Goal: Task Accomplishment & Management: Use online tool/utility

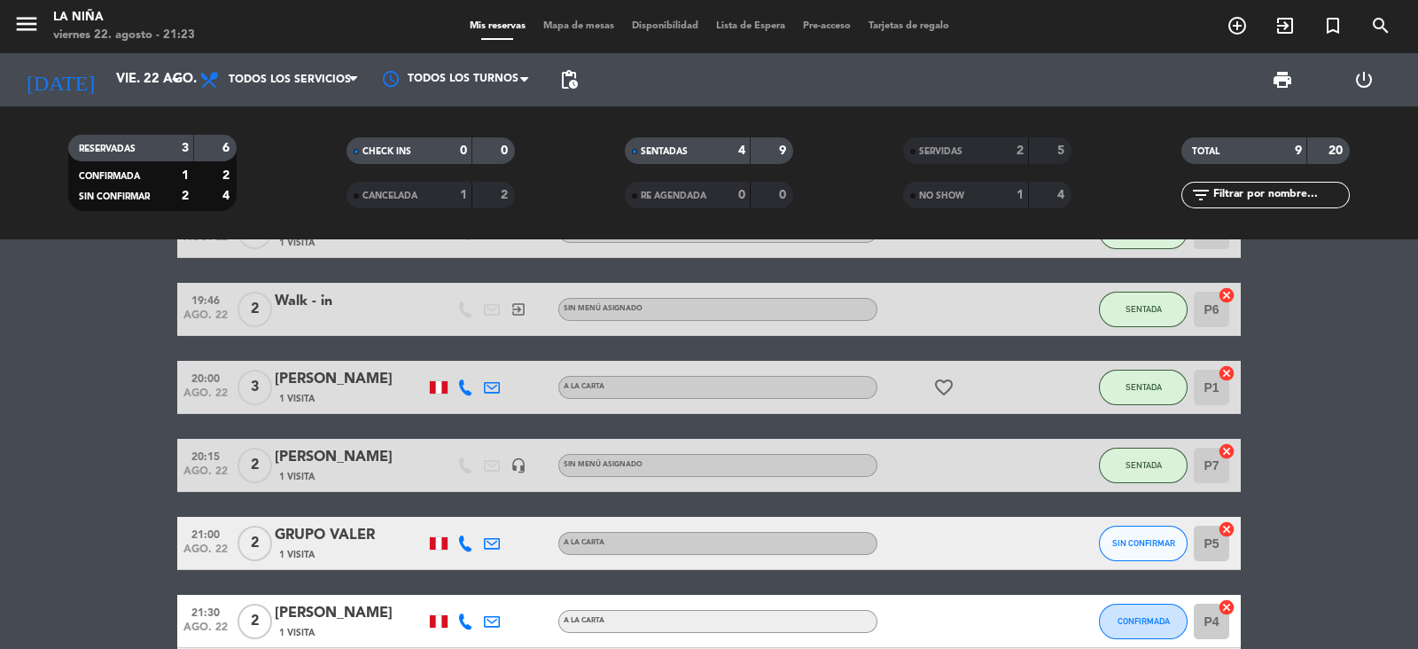
scroll to position [75, 0]
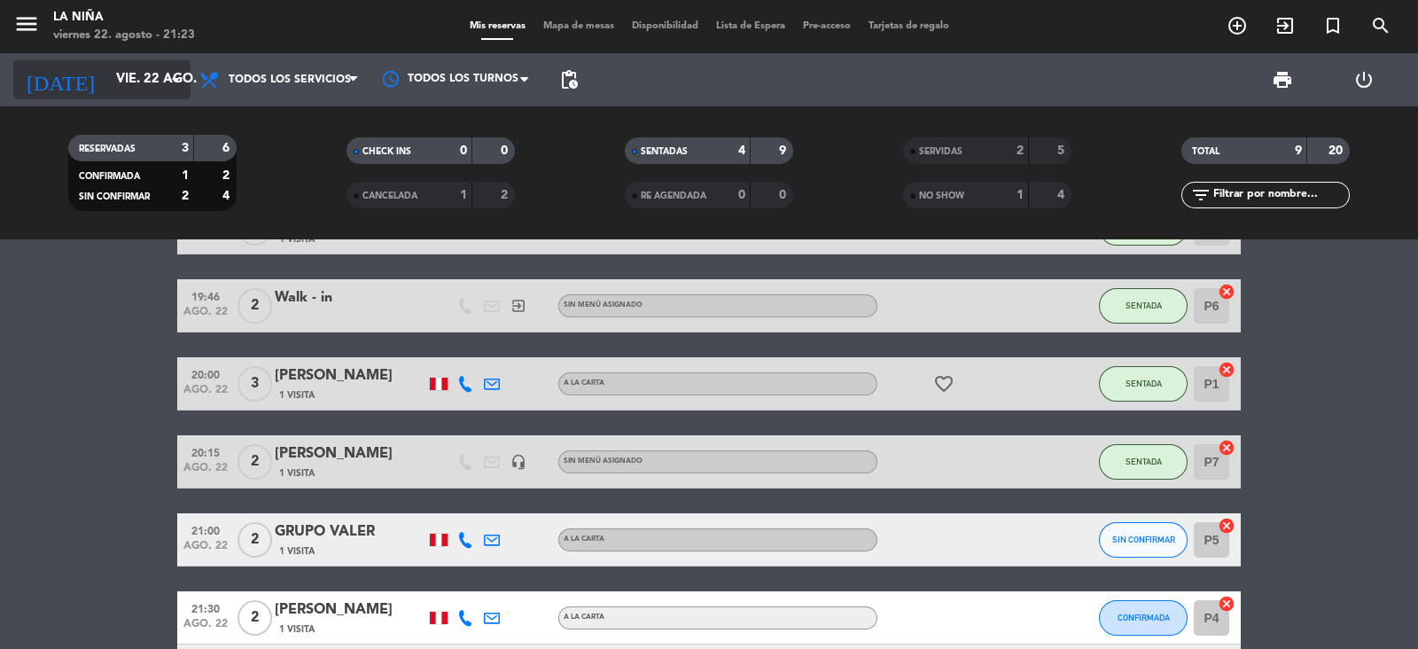
click at [132, 75] on input "vie. 22 ago." at bounding box center [192, 80] width 171 height 34
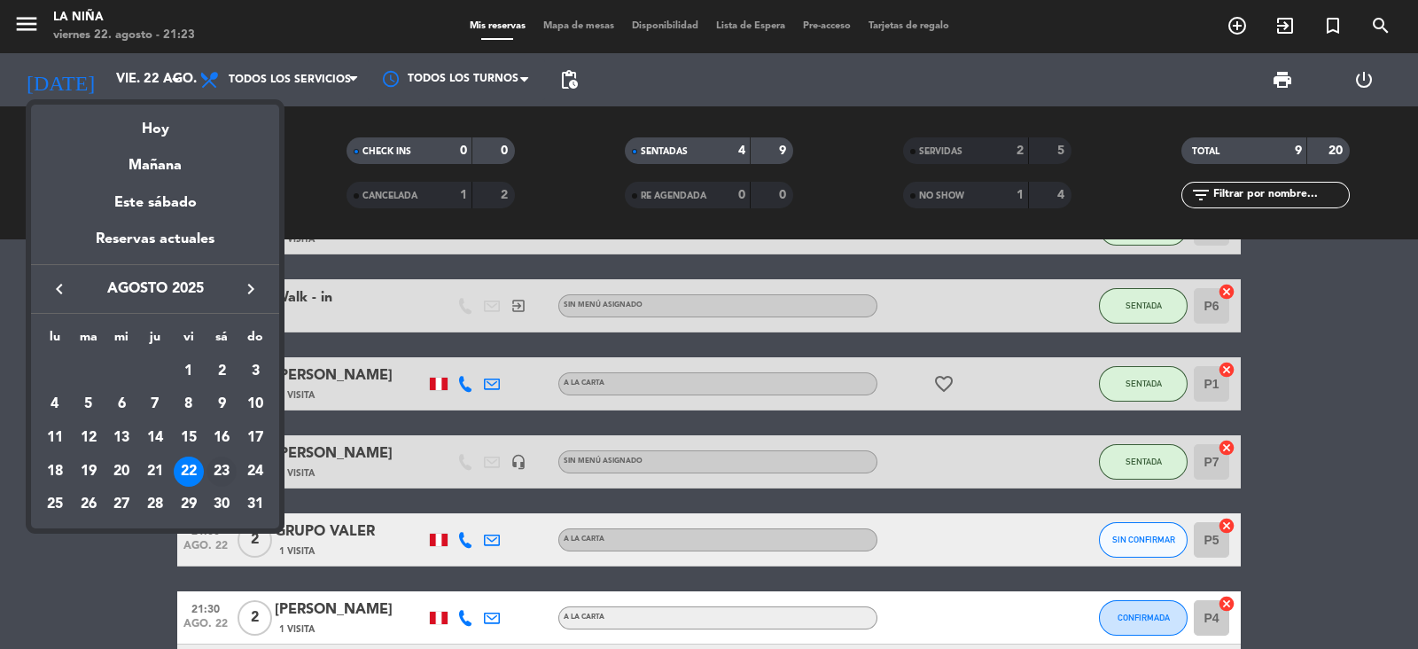
click at [228, 470] on div "23" at bounding box center [221, 471] width 30 height 30
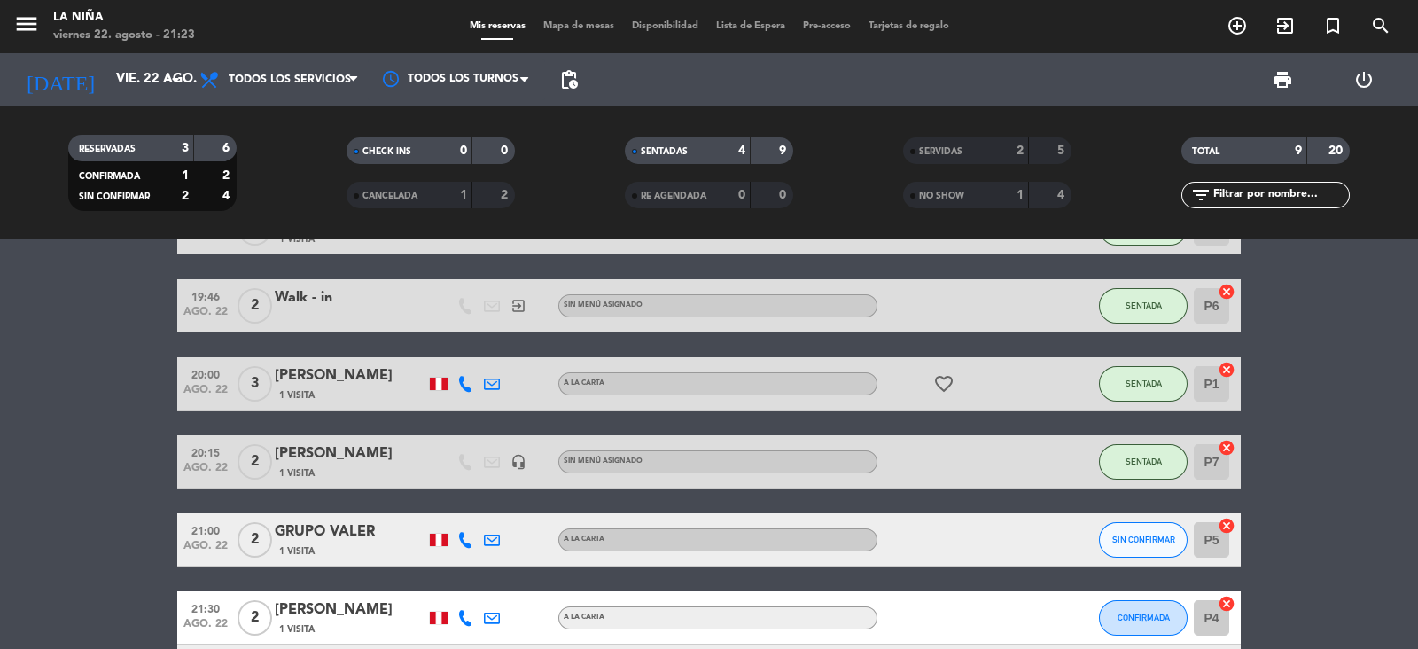
type input "sáb. 23 ago."
click at [15, 23] on icon "menu" at bounding box center [26, 24] width 27 height 27
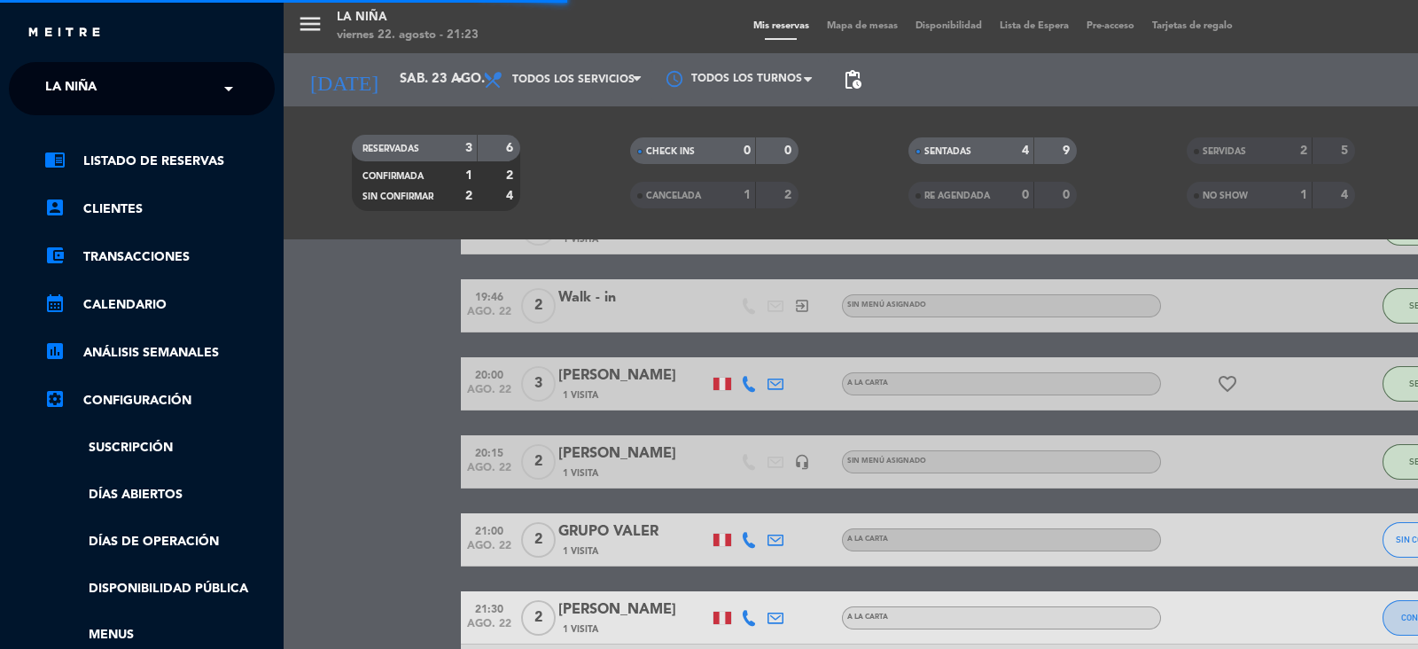
click at [106, 43] on div "close" at bounding box center [149, 33] width 244 height 22
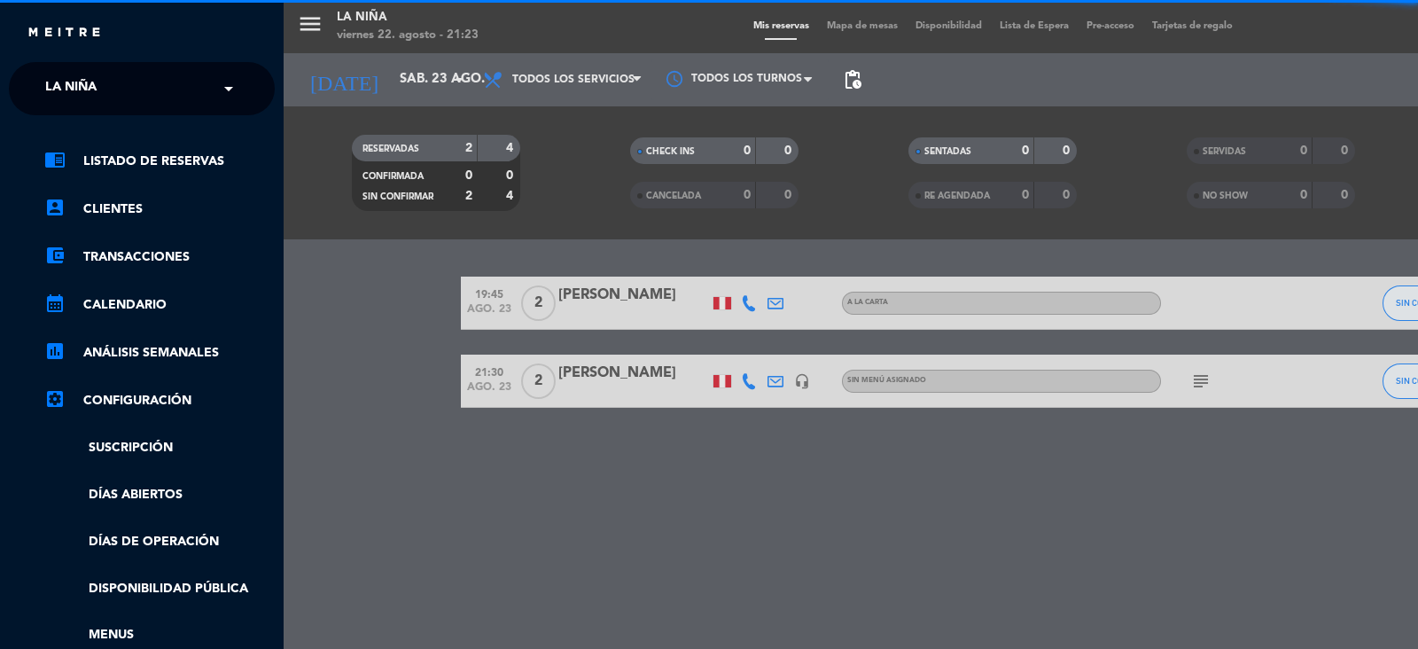
click at [136, 97] on input "text" at bounding box center [143, 89] width 216 height 39
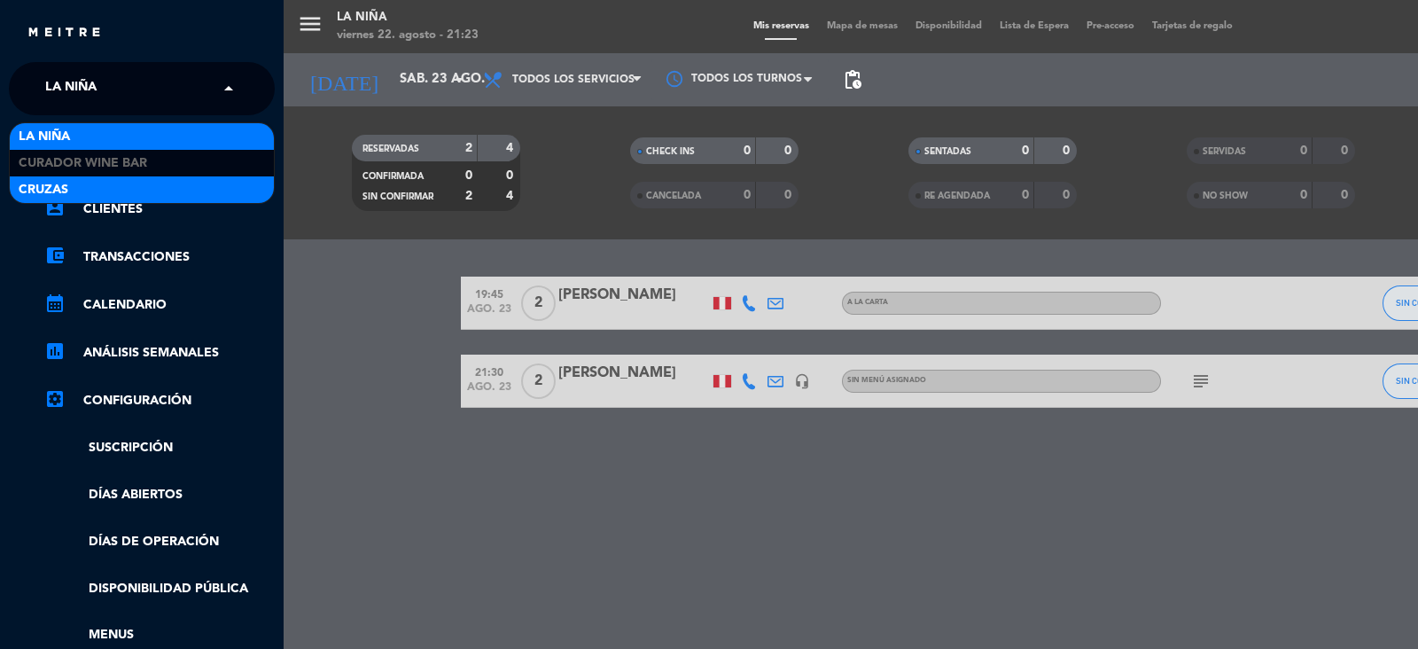
click at [121, 191] on div "Cruzas" at bounding box center [142, 189] width 264 height 27
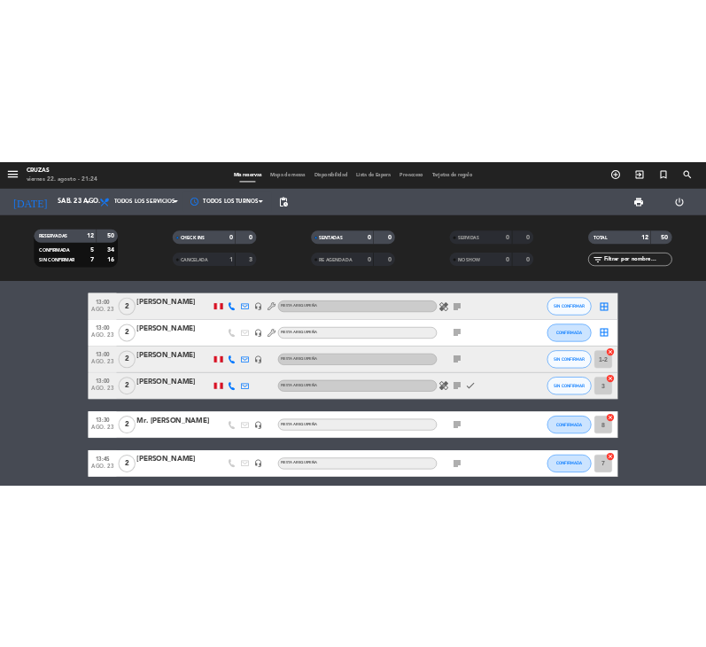
scroll to position [157, 0]
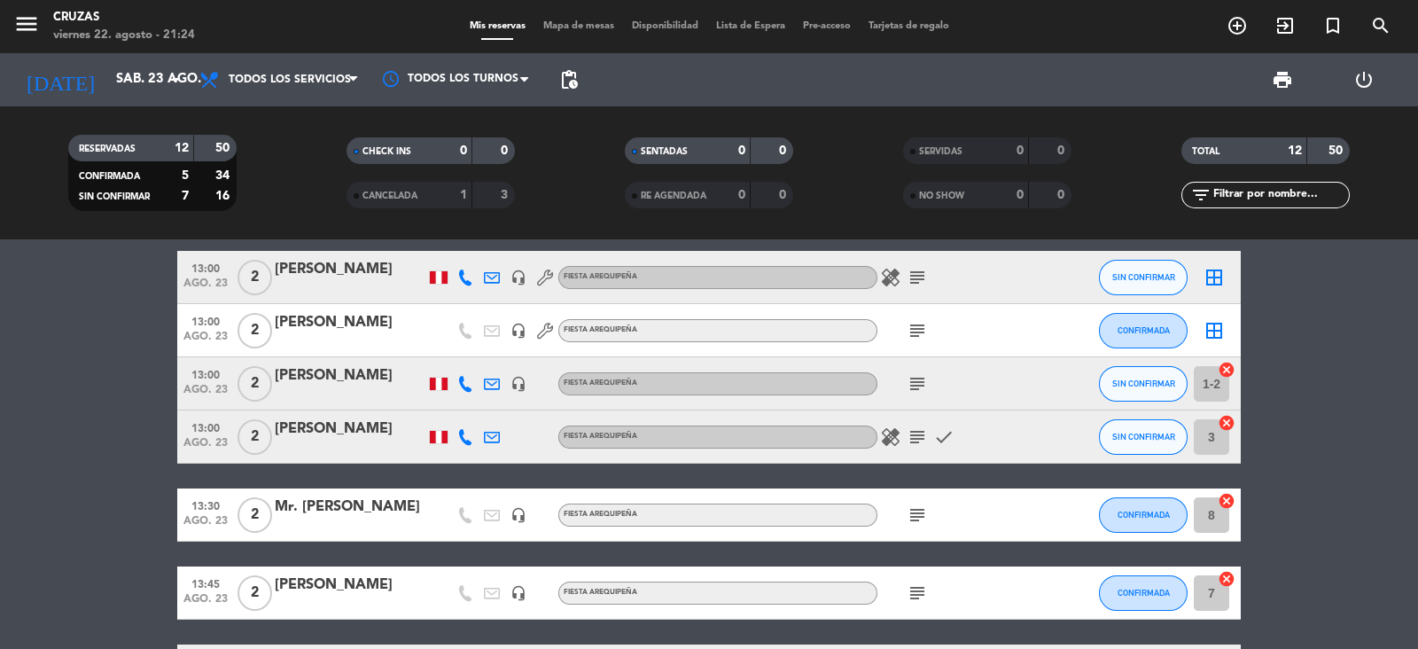
click at [492, 275] on icon at bounding box center [492, 277] width 16 height 16
click at [634, 248] on span "Copiar" at bounding box center [652, 246] width 37 height 19
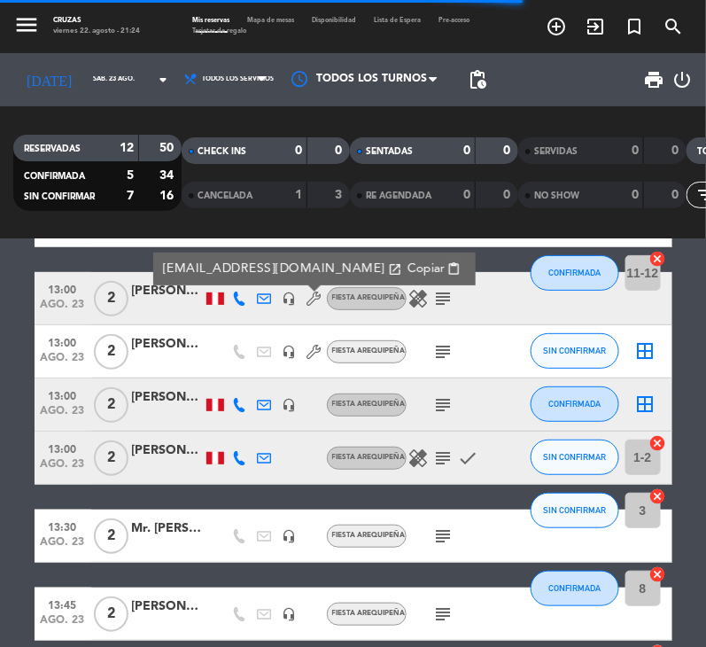
scroll to position [137, 0]
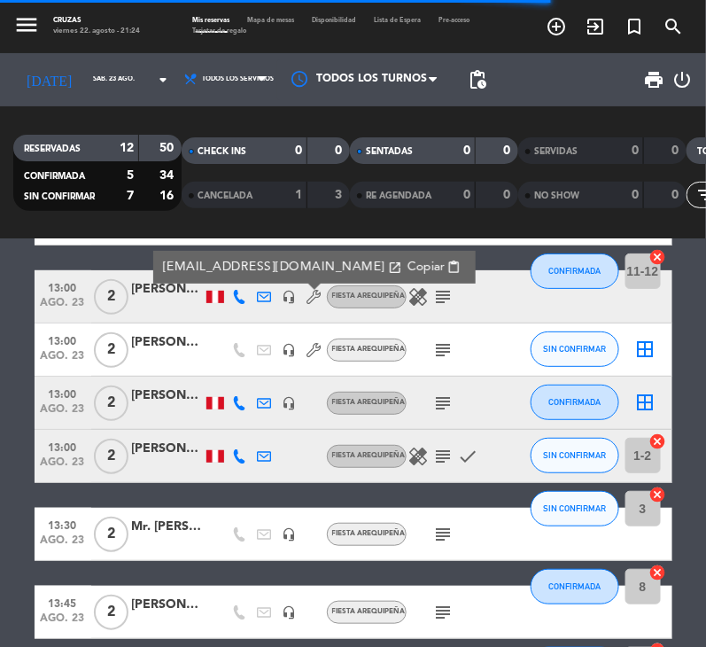
click at [244, 300] on icon at bounding box center [240, 297] width 14 height 14
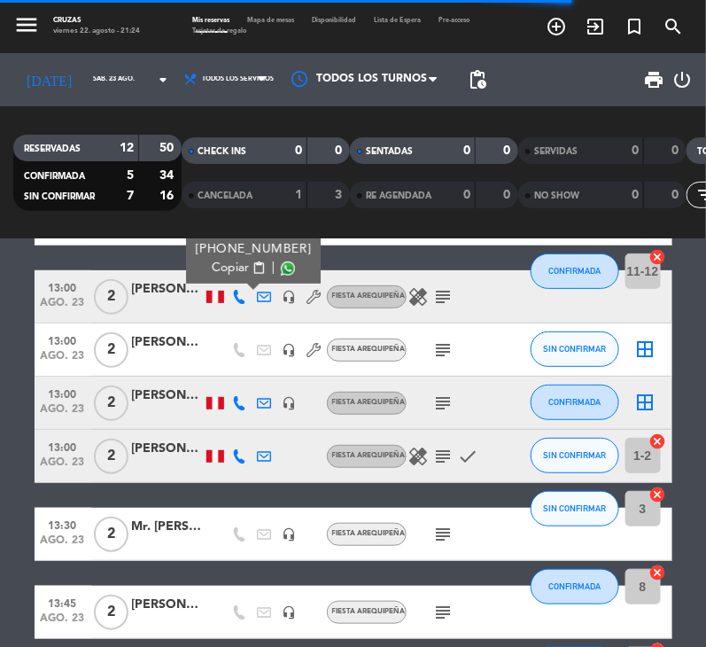
click at [252, 267] on span "content_paste" at bounding box center [258, 267] width 13 height 13
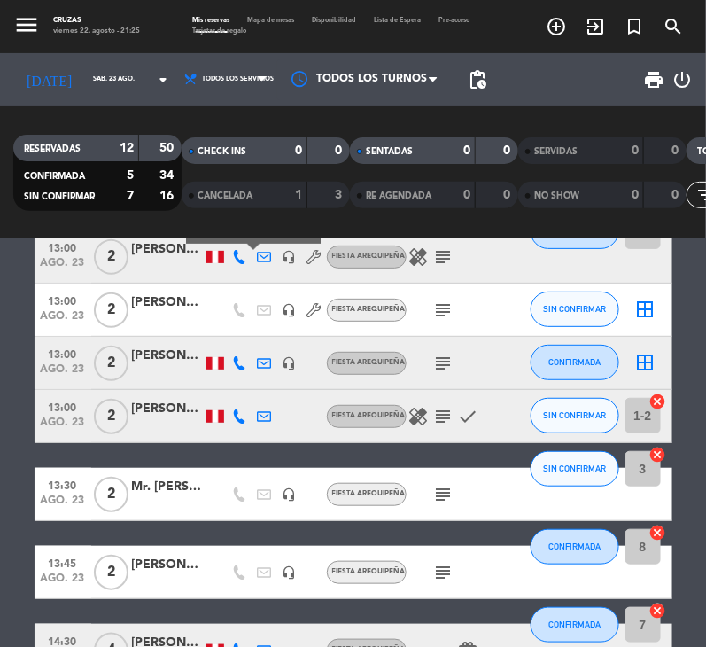
scroll to position [181, 0]
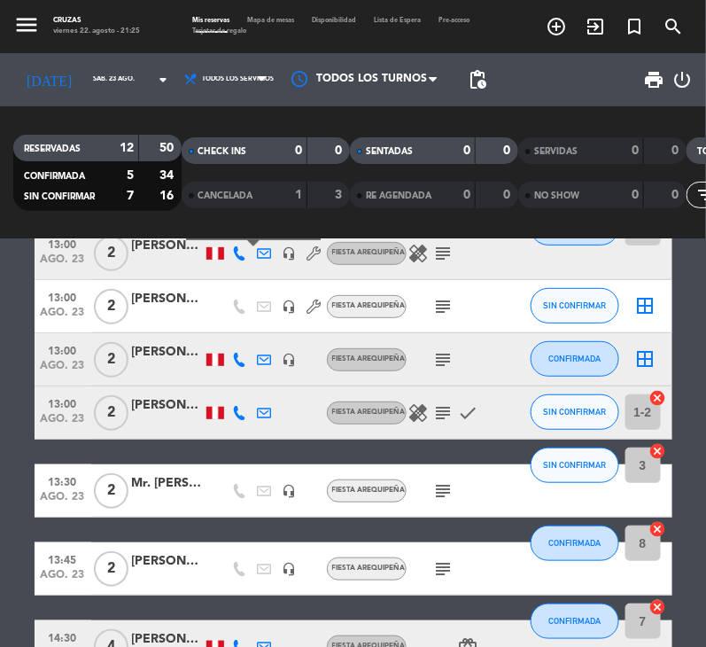
click at [442, 306] on icon "subject" at bounding box center [443, 306] width 21 height 21
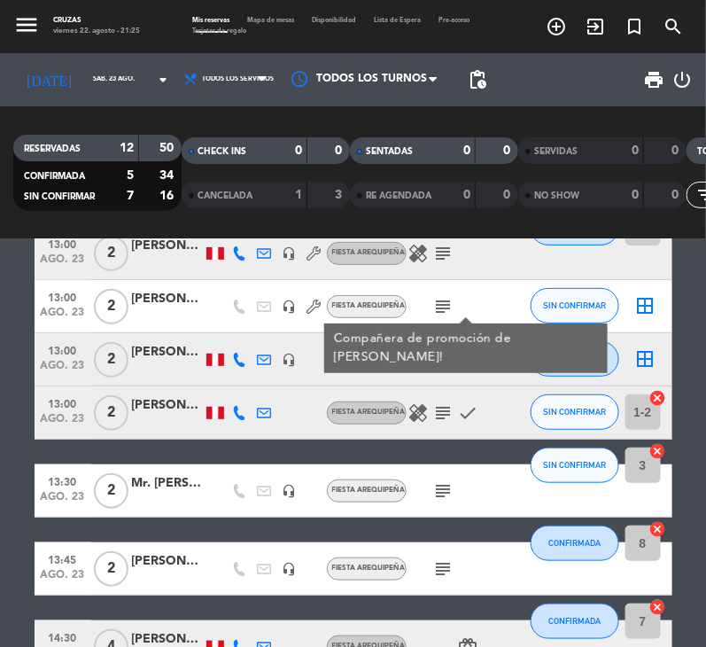
click at [297, 452] on div "12:30 [DATE] 8 [PERSON_NAME] headset_mic Fiesta Arequipeña subject CONFIRMADA 4…" at bounding box center [354, 502] width 638 height 812
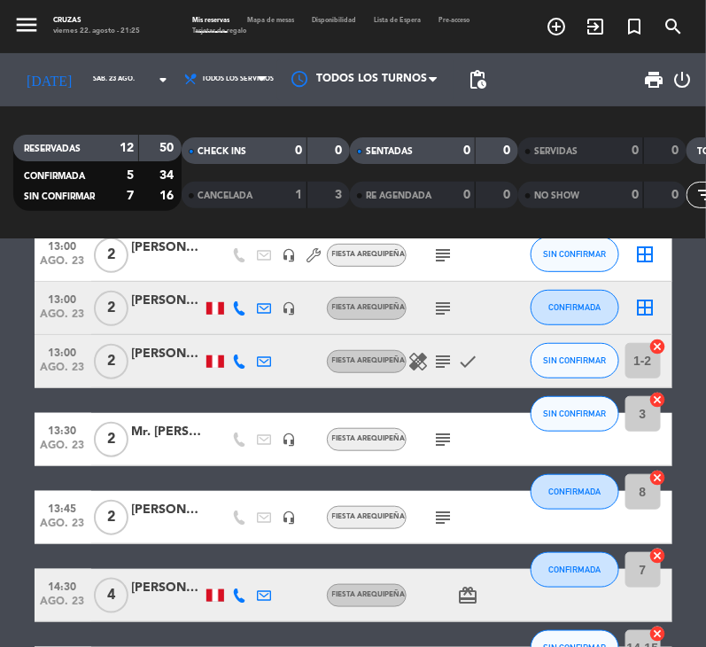
scroll to position [234, 0]
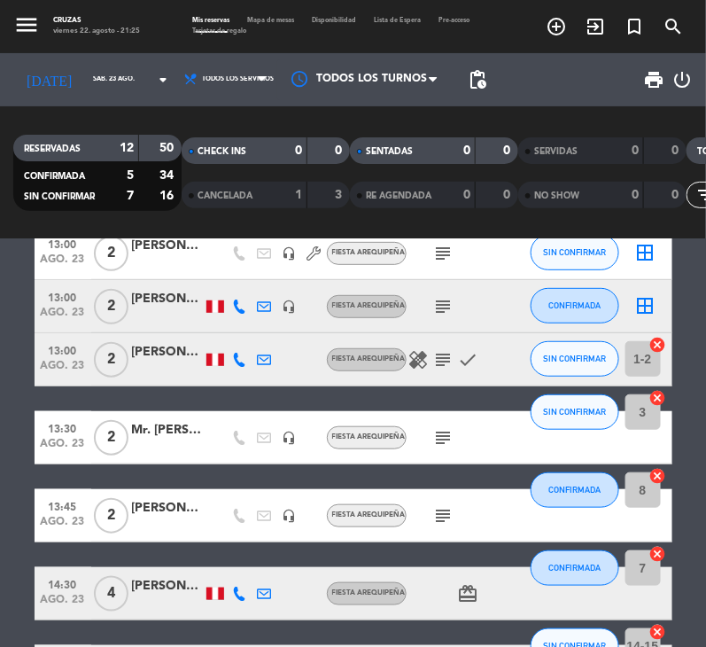
click at [444, 306] on icon "subject" at bounding box center [443, 306] width 21 height 21
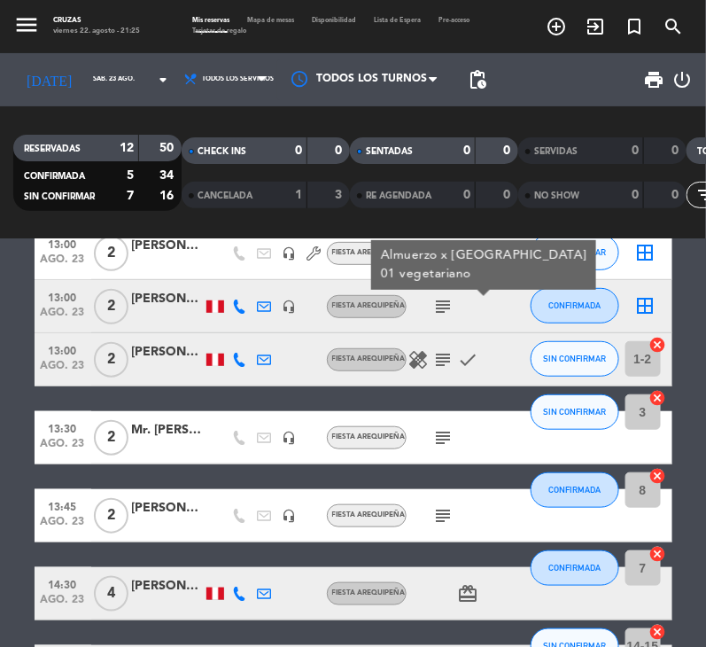
click at [239, 306] on icon at bounding box center [240, 307] width 14 height 14
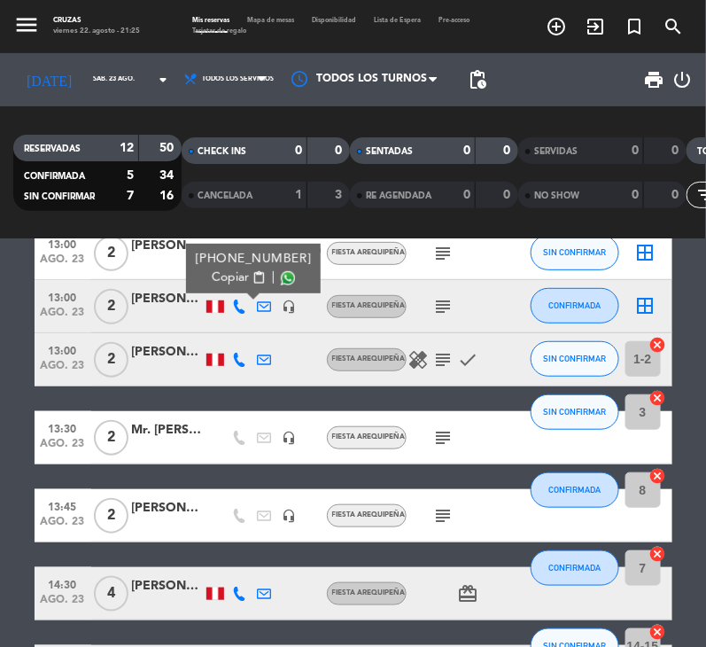
click at [233, 282] on span "Copiar" at bounding box center [230, 277] width 37 height 19
click at [266, 302] on icon at bounding box center [265, 307] width 14 height 14
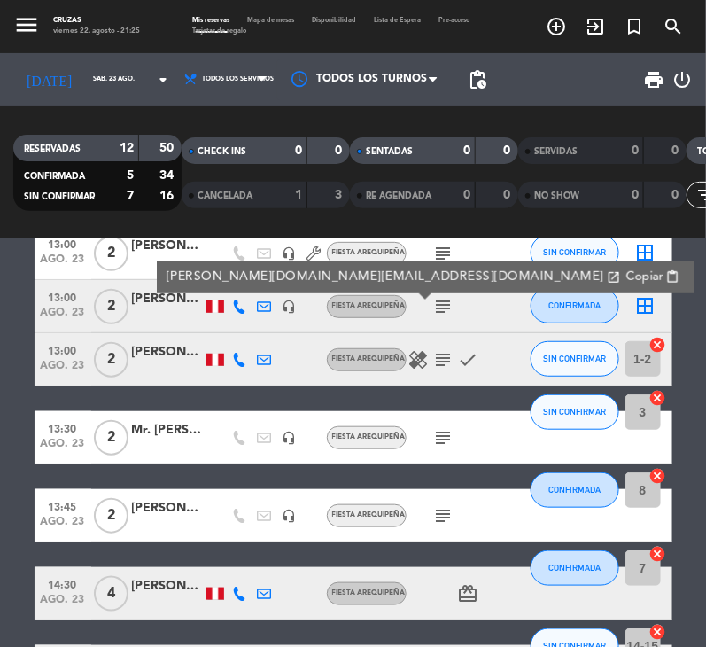
click at [626, 279] on span "Copiar" at bounding box center [644, 277] width 37 height 19
click at [233, 357] on icon at bounding box center [240, 360] width 14 height 14
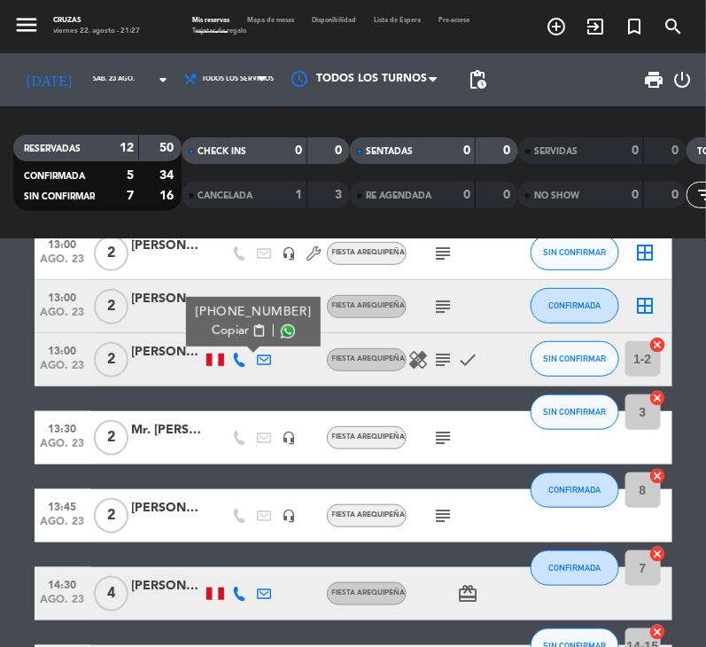
click at [252, 327] on span "content_paste" at bounding box center [258, 330] width 13 height 13
click at [269, 358] on icon at bounding box center [265, 360] width 14 height 14
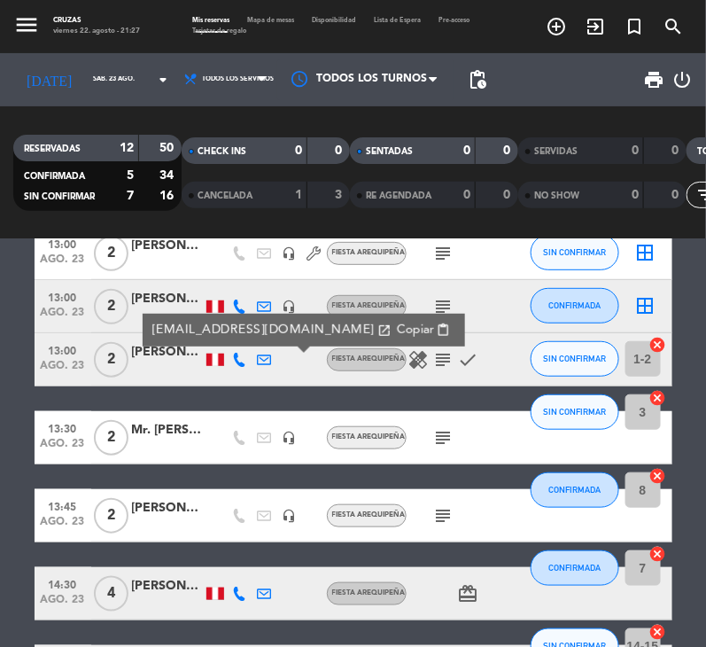
click at [396, 329] on span "Copiar" at bounding box center [414, 330] width 37 height 19
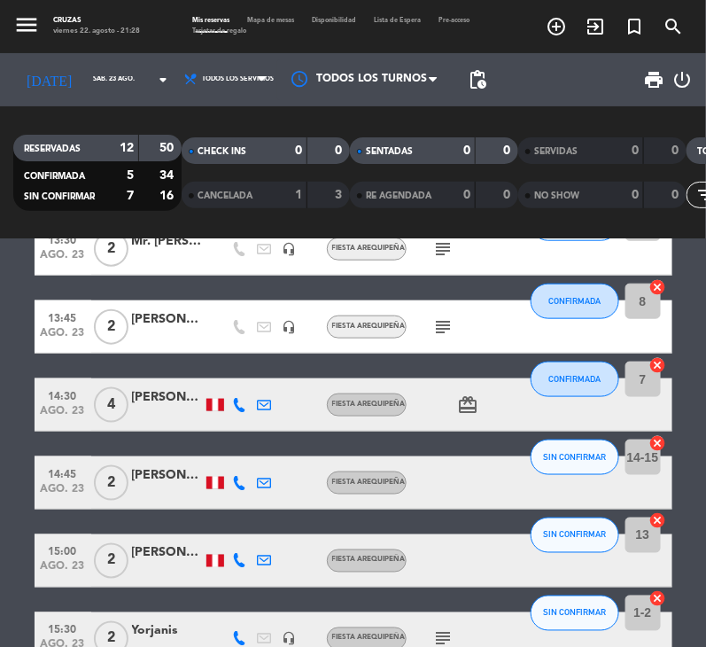
scroll to position [424, 0]
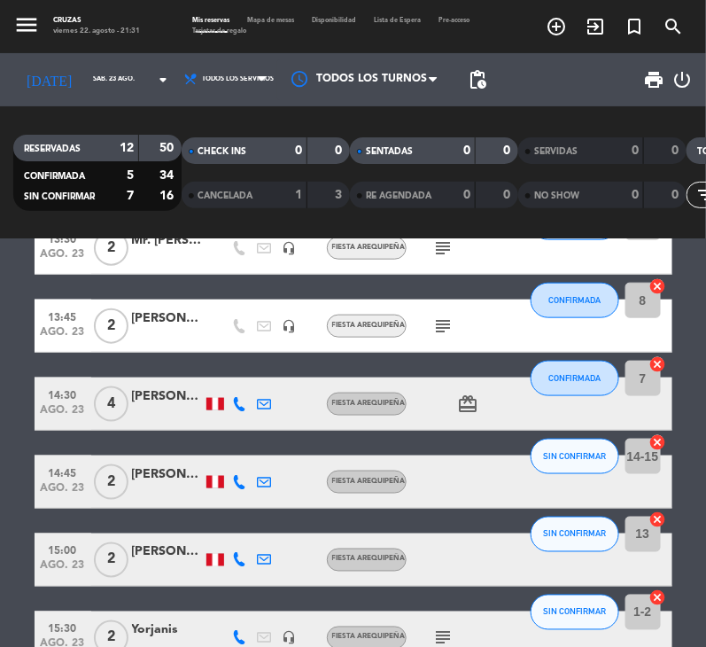
click at [233, 405] on icon at bounding box center [240, 404] width 14 height 14
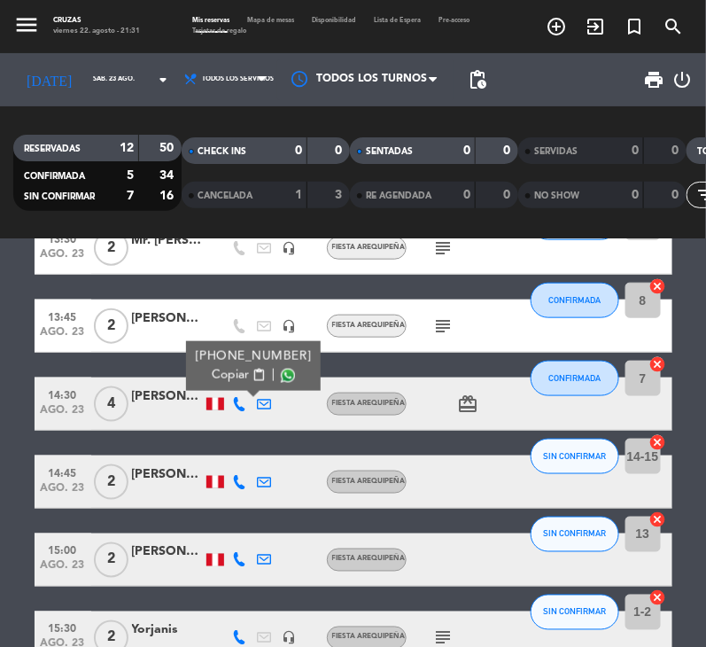
click at [231, 366] on span "Copiar" at bounding box center [230, 375] width 37 height 19
click at [262, 408] on icon at bounding box center [265, 404] width 14 height 14
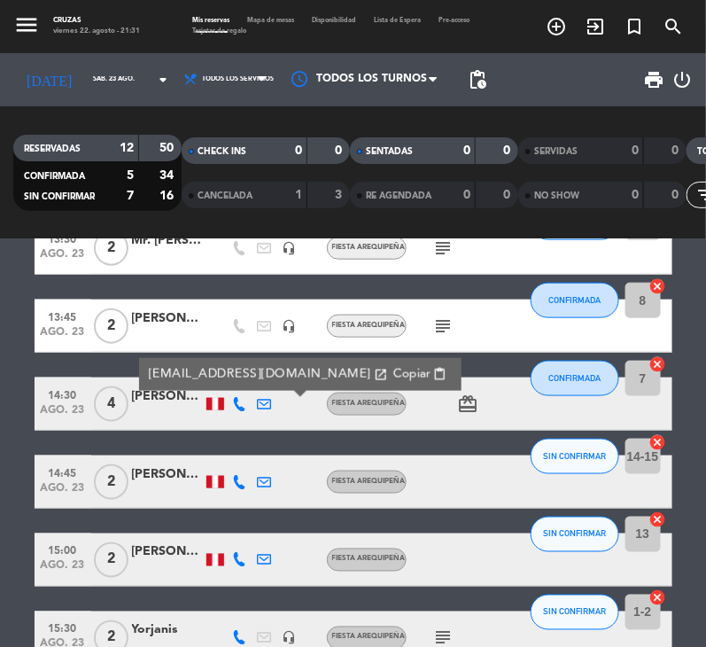
click at [393, 377] on span "Copiar" at bounding box center [411, 374] width 37 height 19
click at [233, 477] on icon at bounding box center [240, 482] width 14 height 14
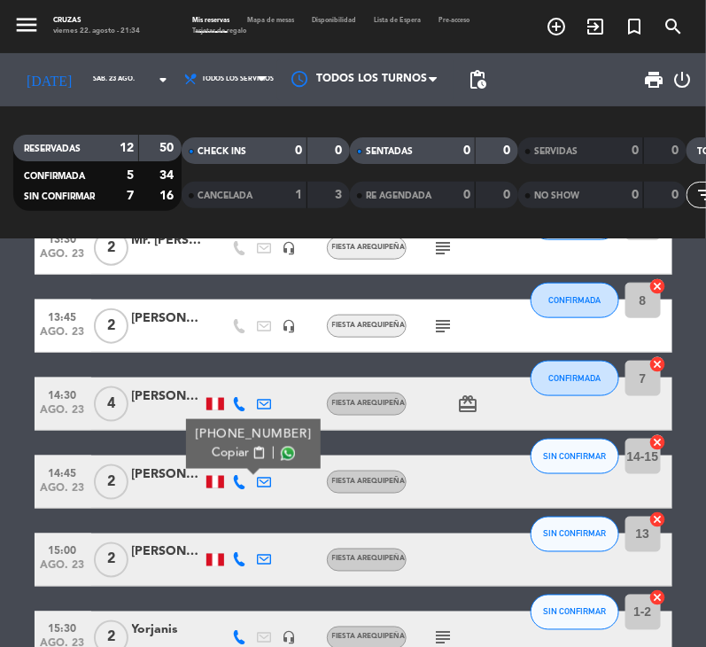
click at [229, 451] on span "Copiar" at bounding box center [230, 453] width 37 height 19
click at [269, 486] on icon at bounding box center [265, 482] width 14 height 14
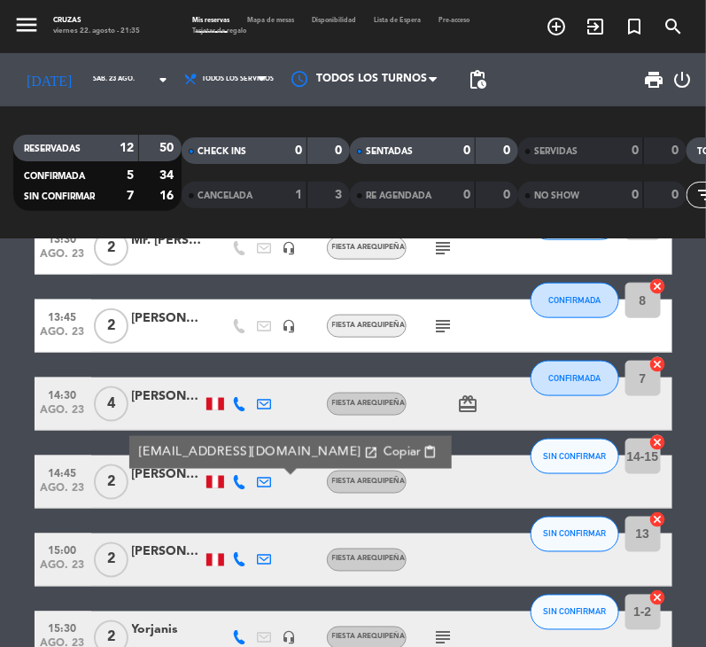
click at [424, 452] on span "content_paste" at bounding box center [430, 452] width 13 height 13
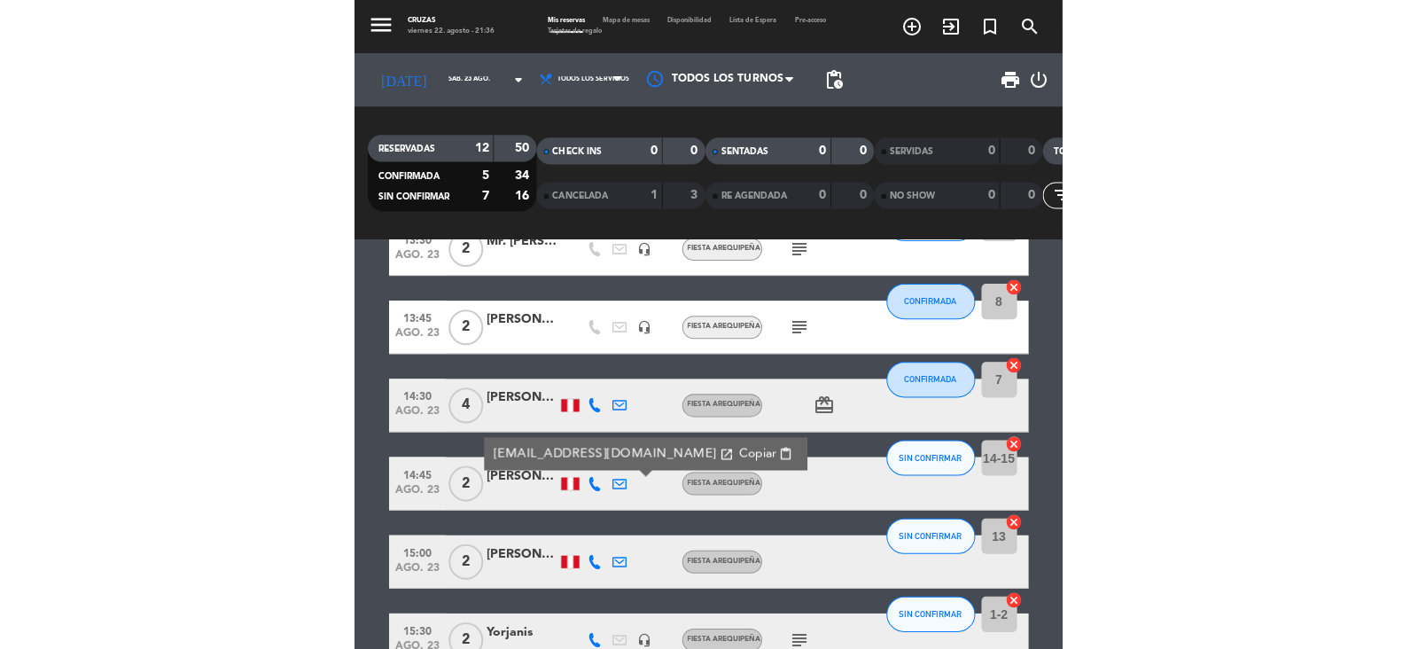
scroll to position [530, 0]
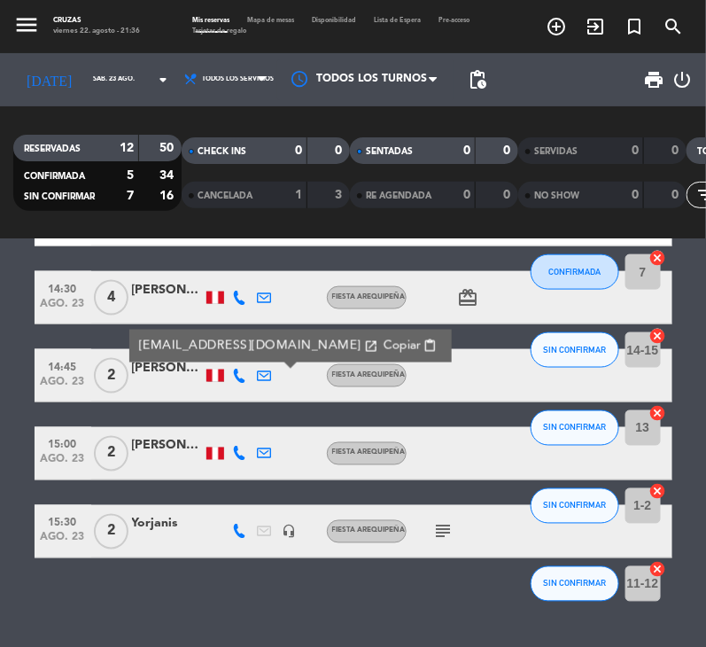
click at [239, 452] on icon at bounding box center [240, 454] width 14 height 14
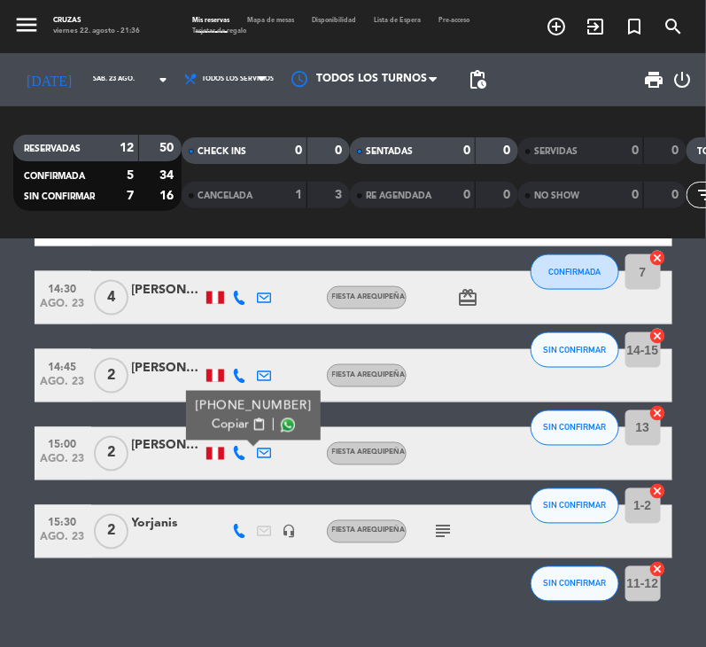
click at [252, 424] on span "content_paste" at bounding box center [258, 424] width 13 height 13
click at [270, 453] on icon at bounding box center [265, 454] width 14 height 14
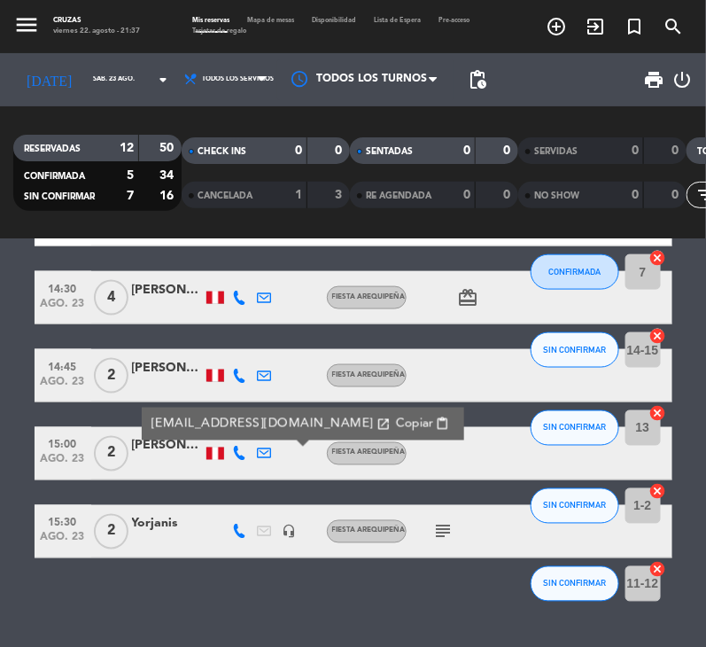
click at [395, 421] on span "Copiar" at bounding box center [413, 424] width 37 height 19
click at [440, 530] on icon "subject" at bounding box center [443, 531] width 21 height 21
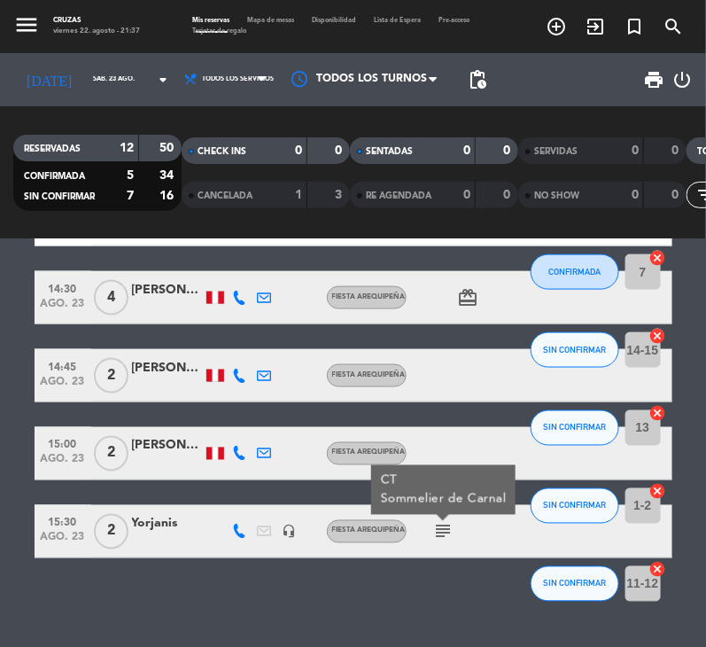
click at [245, 527] on icon at bounding box center [240, 532] width 14 height 14
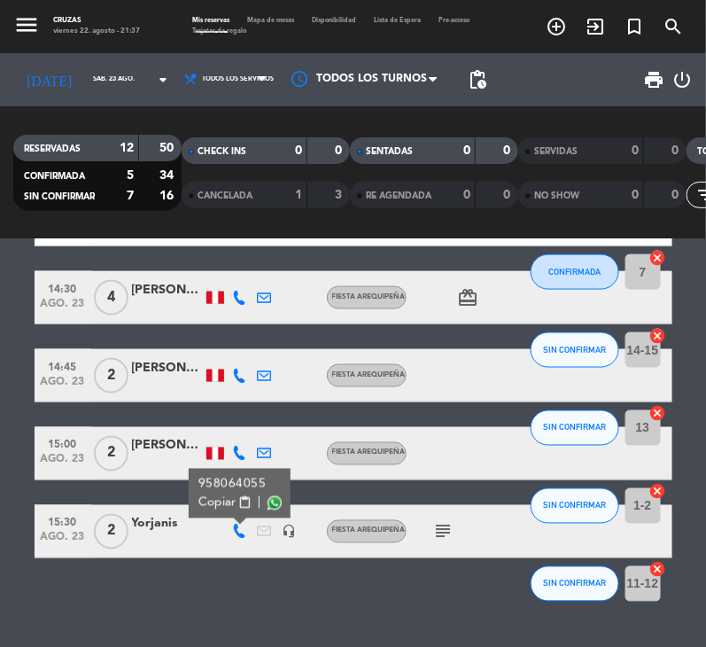
click at [244, 502] on span "content_paste" at bounding box center [244, 502] width 13 height 13
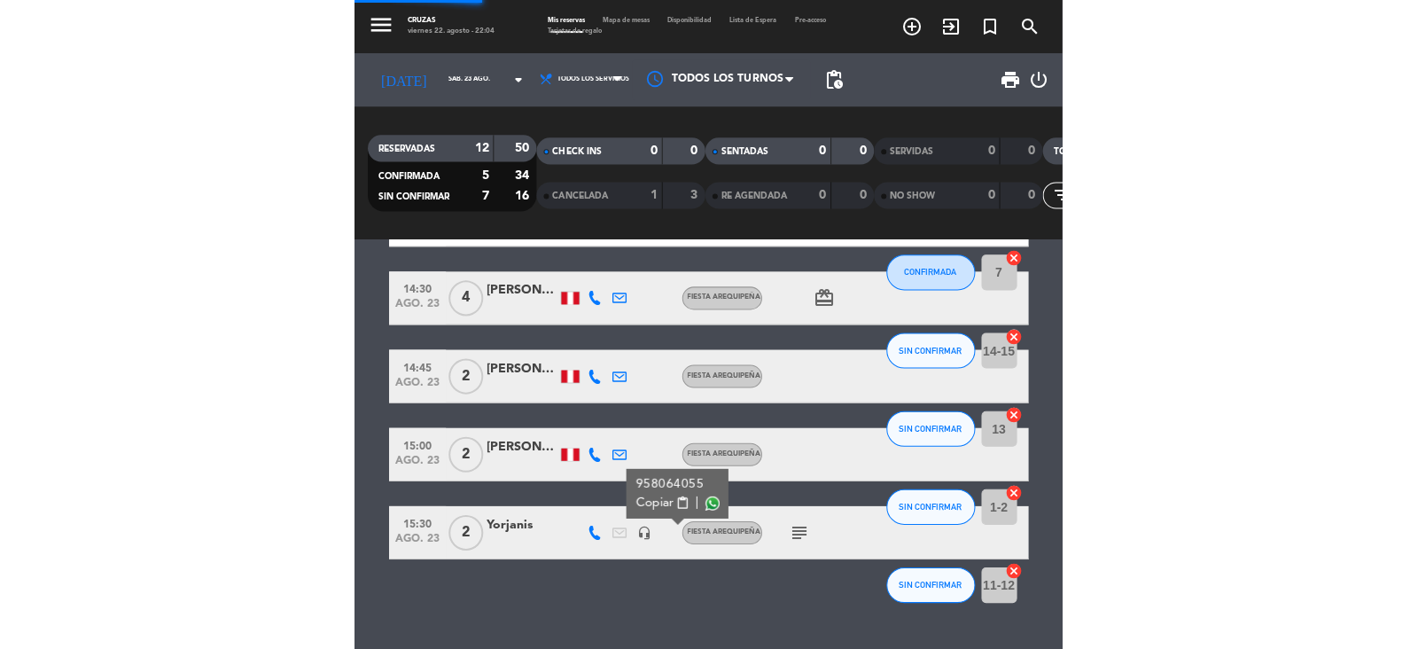
scroll to position [528, 0]
